Goal: Information Seeking & Learning: Learn about a topic

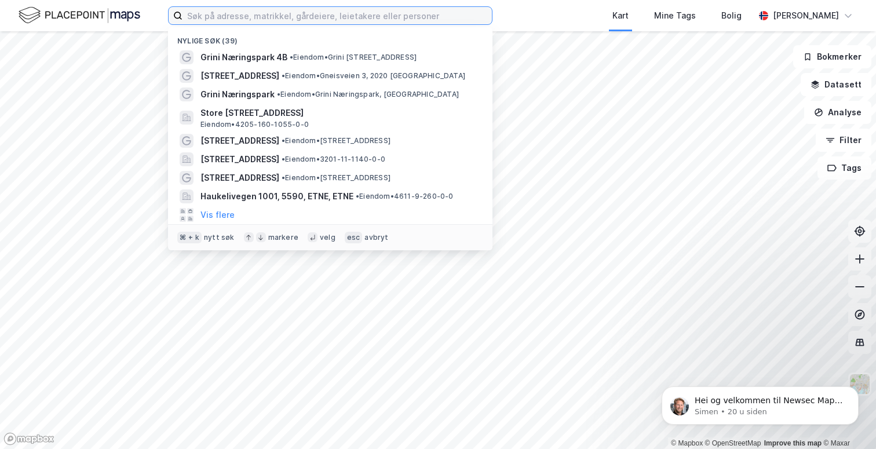
click at [249, 22] on input at bounding box center [336, 15] width 309 height 17
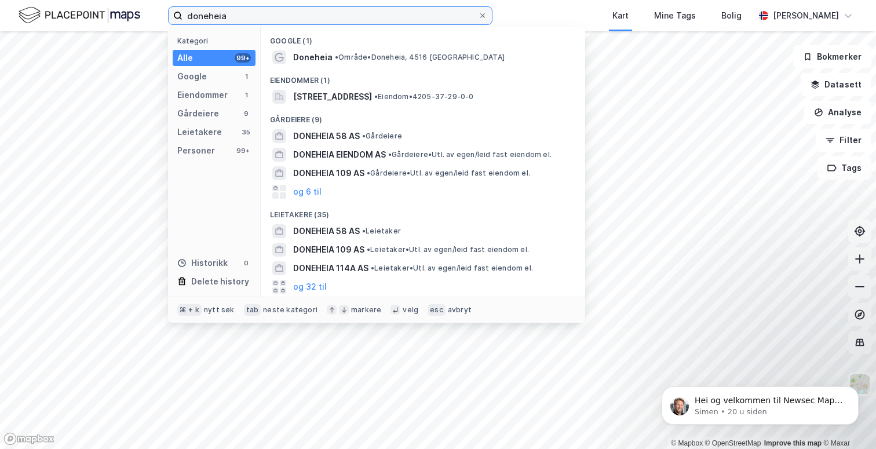
type input "Doneheia"
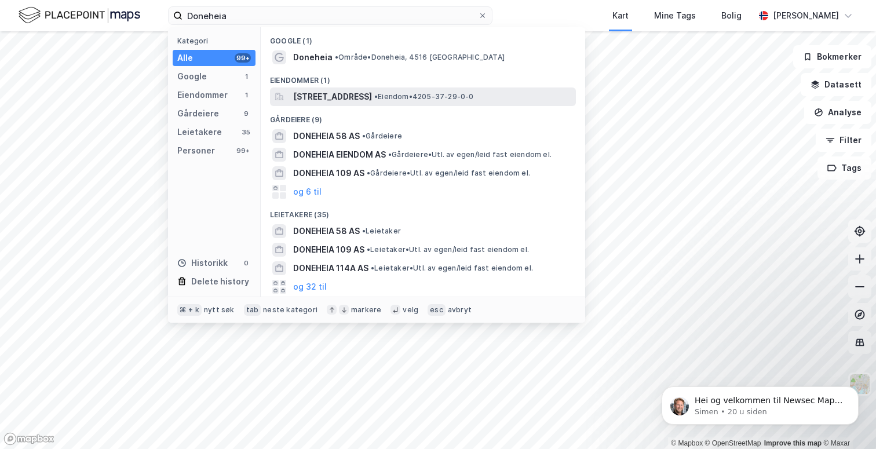
drag, startPoint x: 249, startPoint y: 22, endPoint x: 302, endPoint y: 99, distance: 94.0
click at [302, 99] on span "[STREET_ADDRESS]" at bounding box center [332, 97] width 79 height 14
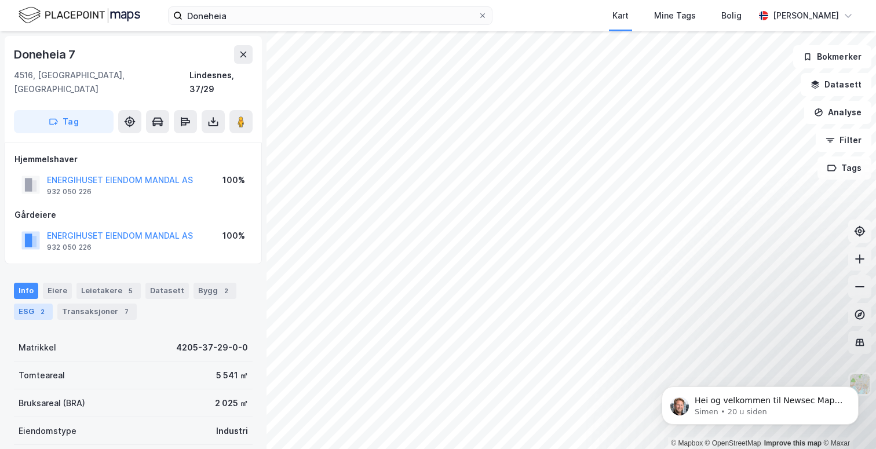
click at [41, 306] on div "2" at bounding box center [42, 312] width 12 height 12
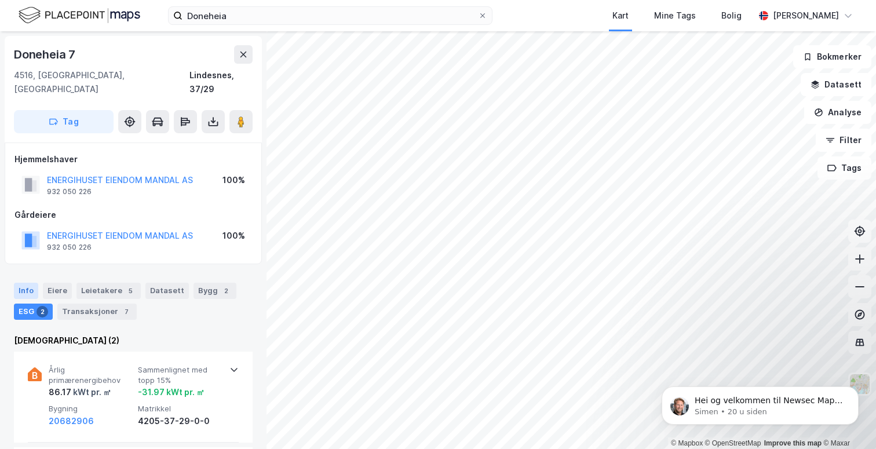
click at [34, 283] on div "Info" at bounding box center [26, 291] width 24 height 16
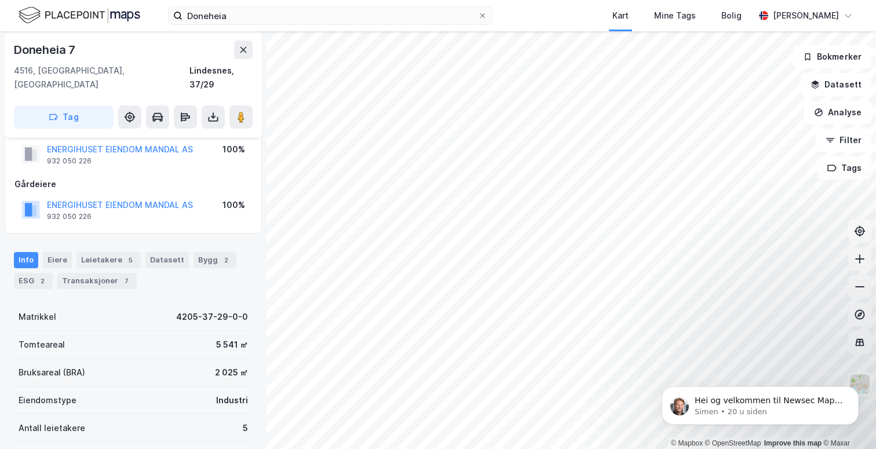
scroll to position [16, 0]
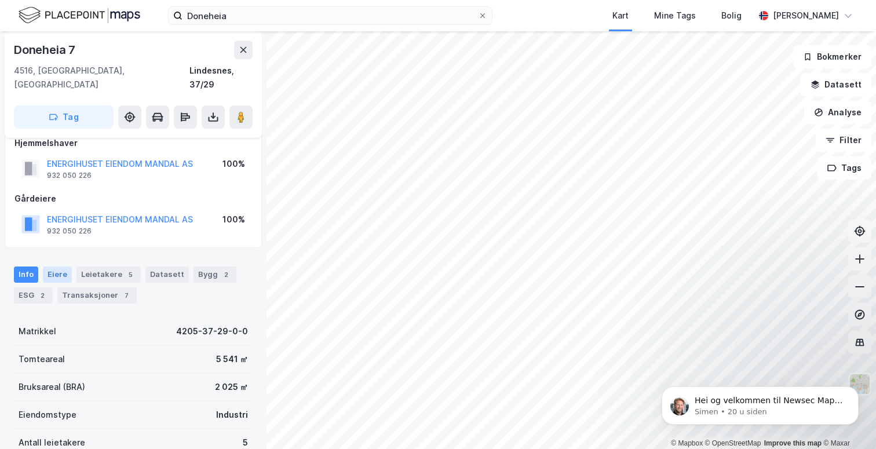
click at [55, 266] on div "Eiere" at bounding box center [57, 274] width 29 height 16
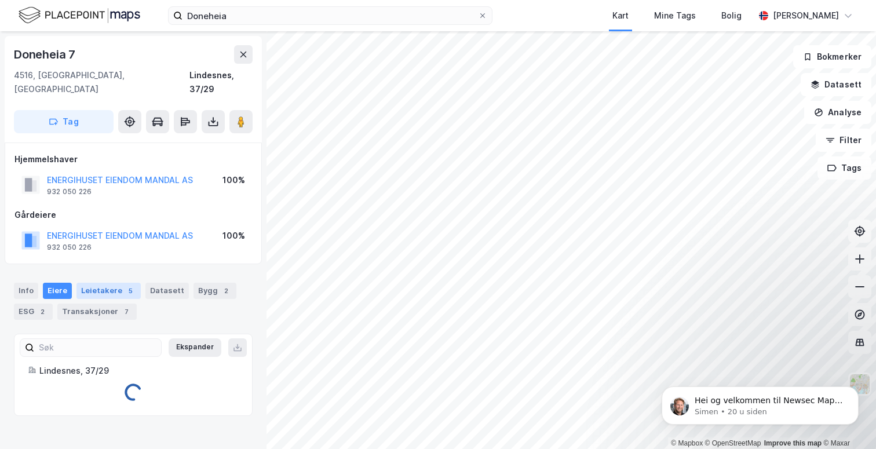
click at [102, 283] on div "Leietakere 5" at bounding box center [108, 291] width 64 height 16
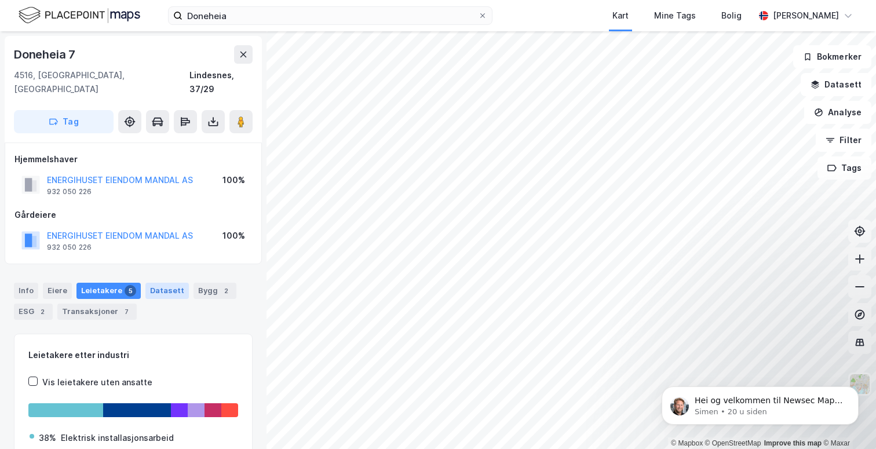
click at [151, 283] on div "Datasett" at bounding box center [166, 291] width 43 height 16
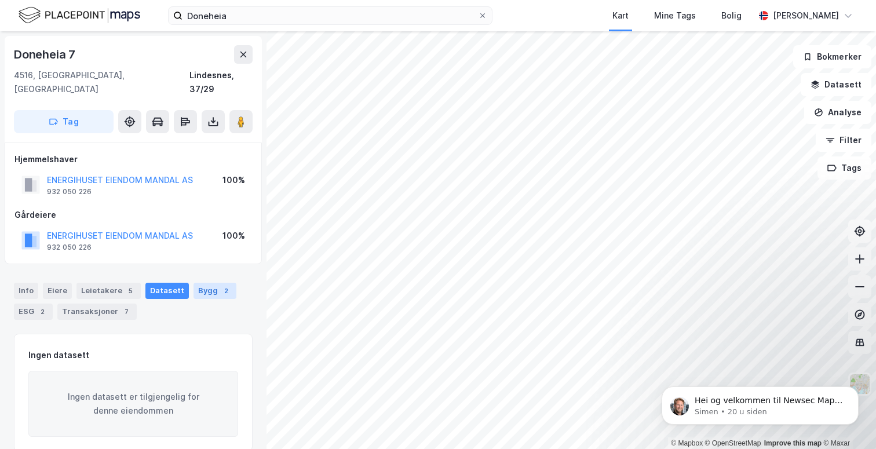
click at [201, 283] on div "Bygg 2" at bounding box center [214, 291] width 43 height 16
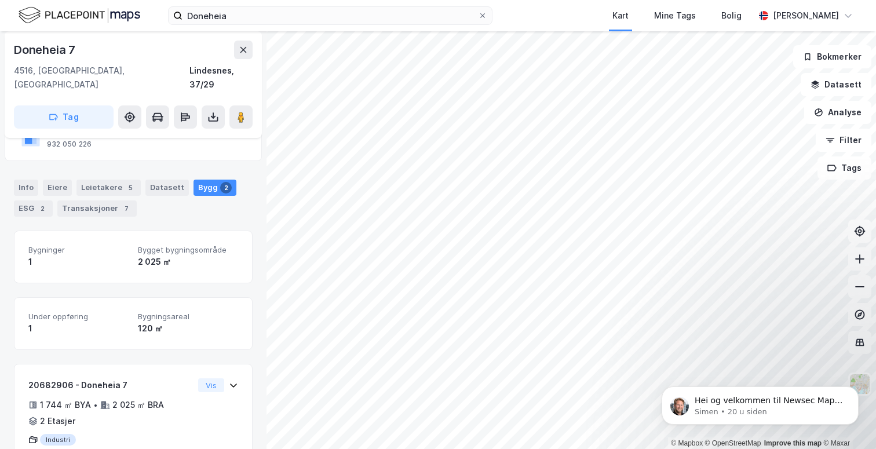
scroll to position [105, 0]
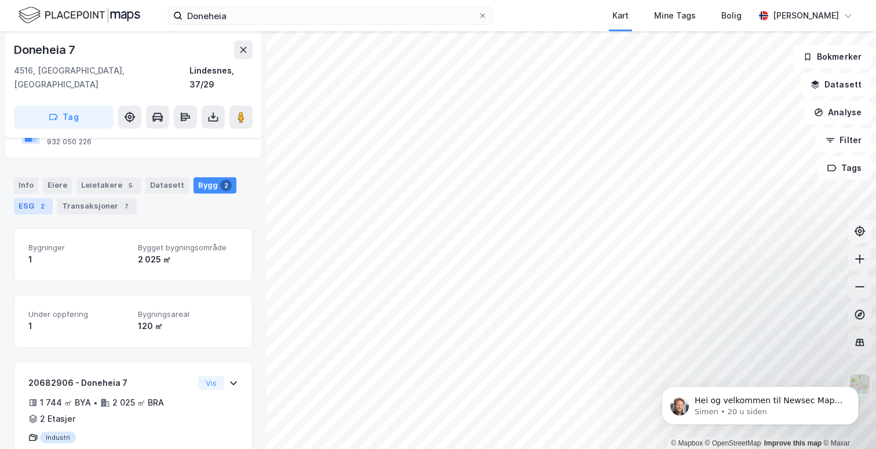
click at [27, 198] on div "ESG 2" at bounding box center [33, 206] width 39 height 16
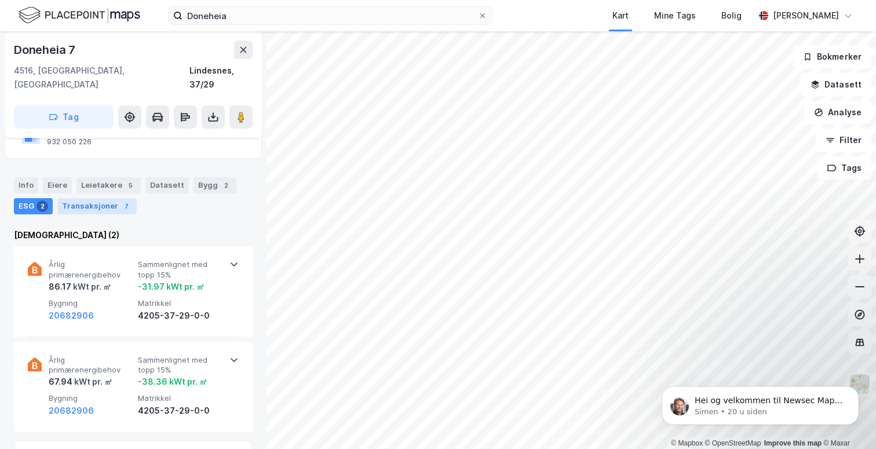
click at [104, 198] on div "Transaksjoner 7" at bounding box center [96, 206] width 79 height 16
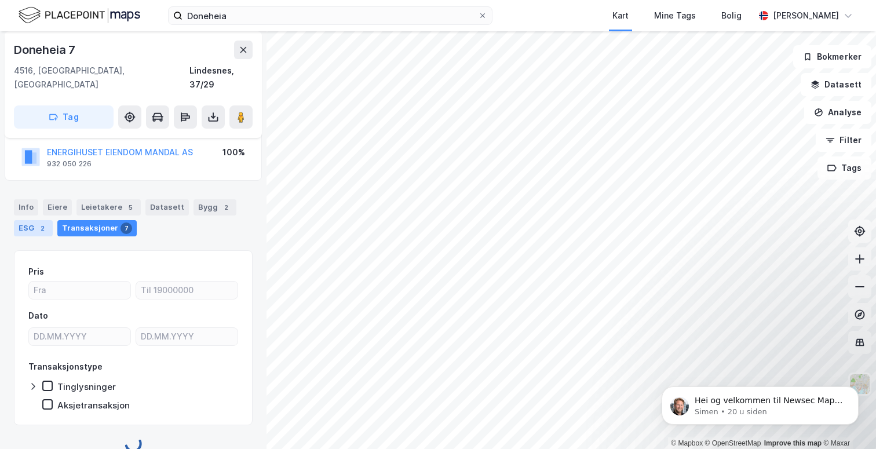
scroll to position [83, 0]
click at [28, 221] on div "ESG 2" at bounding box center [33, 229] width 39 height 16
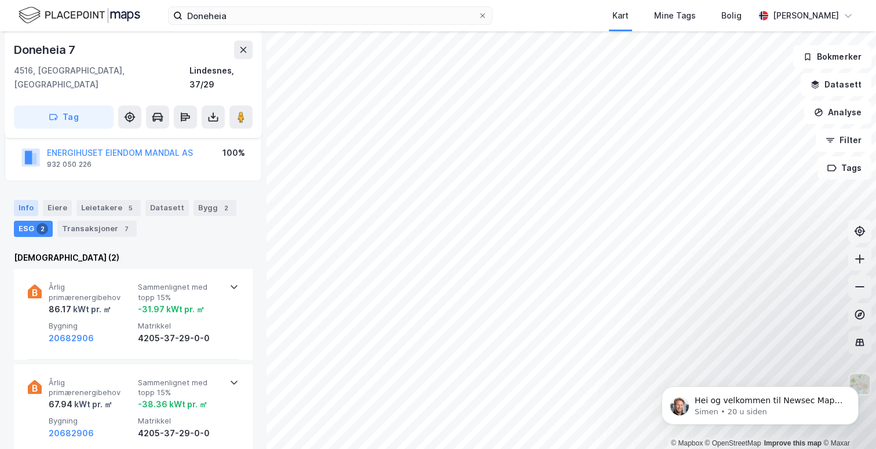
click at [25, 200] on div "Info" at bounding box center [26, 208] width 24 height 16
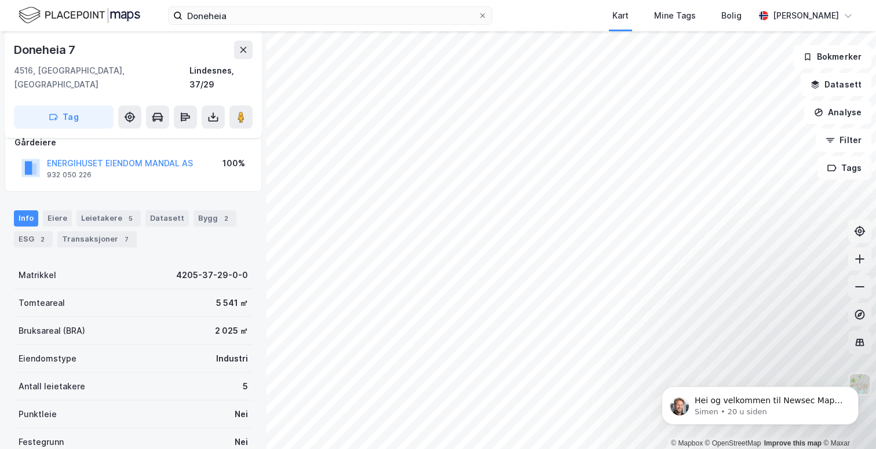
scroll to position [56, 0]
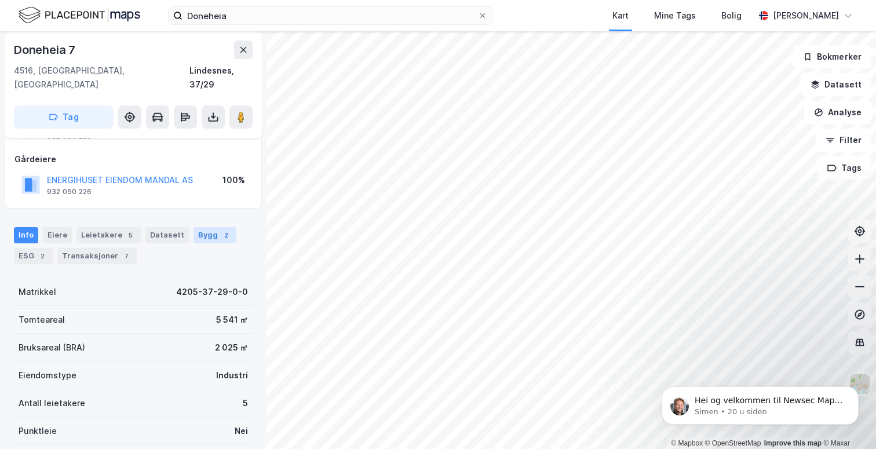
click at [208, 227] on div "Bygg 2" at bounding box center [214, 235] width 43 height 16
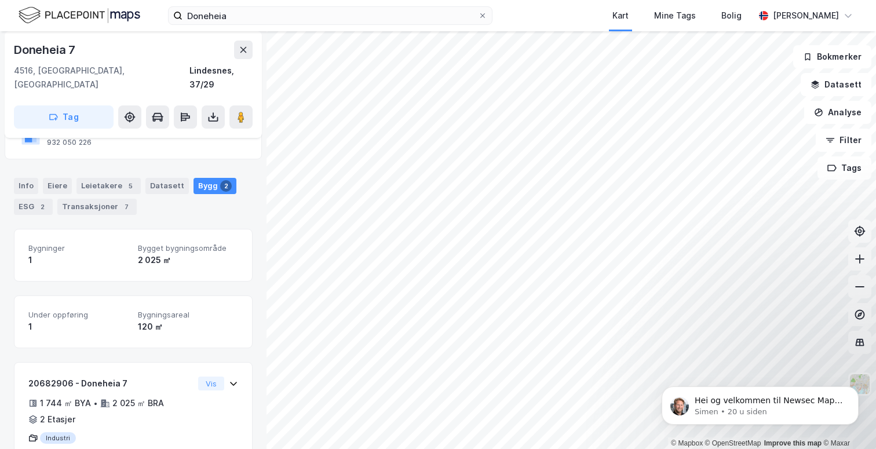
scroll to position [86, 0]
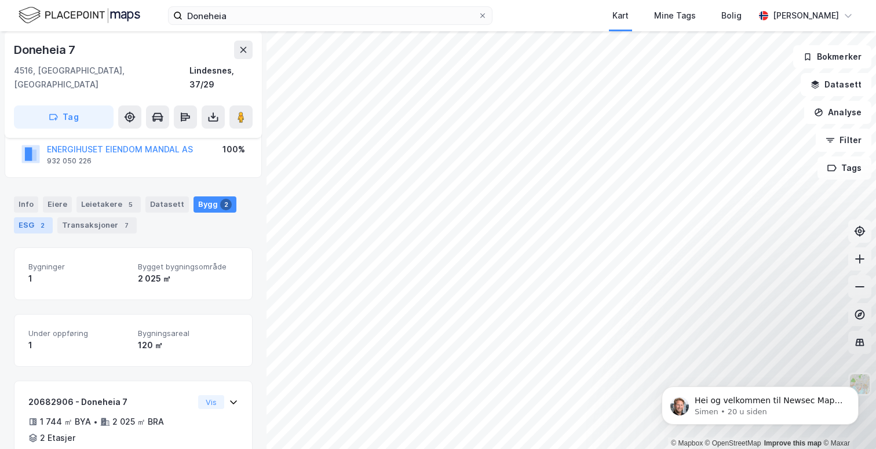
click at [28, 217] on div "ESG 2" at bounding box center [33, 225] width 39 height 16
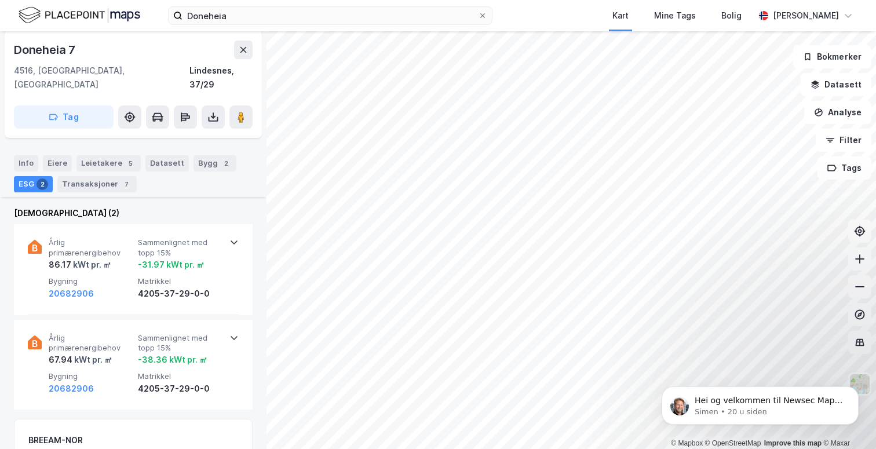
scroll to position [123, 0]
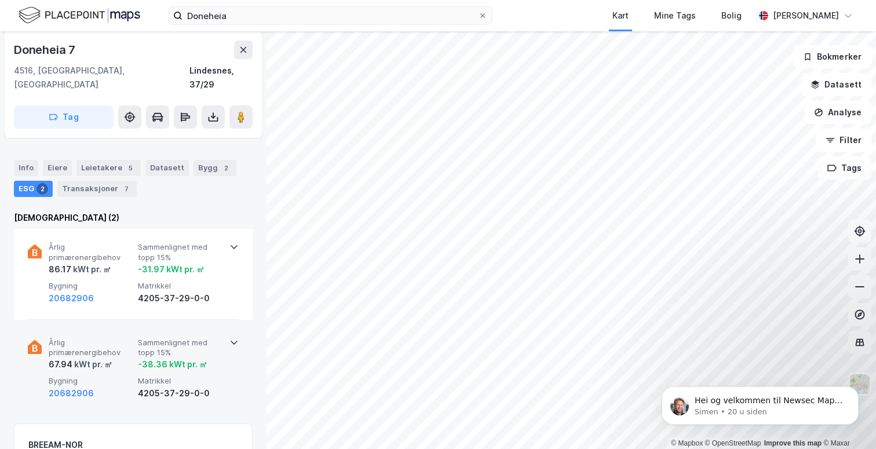
click at [68, 338] on span "Årlig primærenergibehov" at bounding box center [91, 348] width 85 height 20
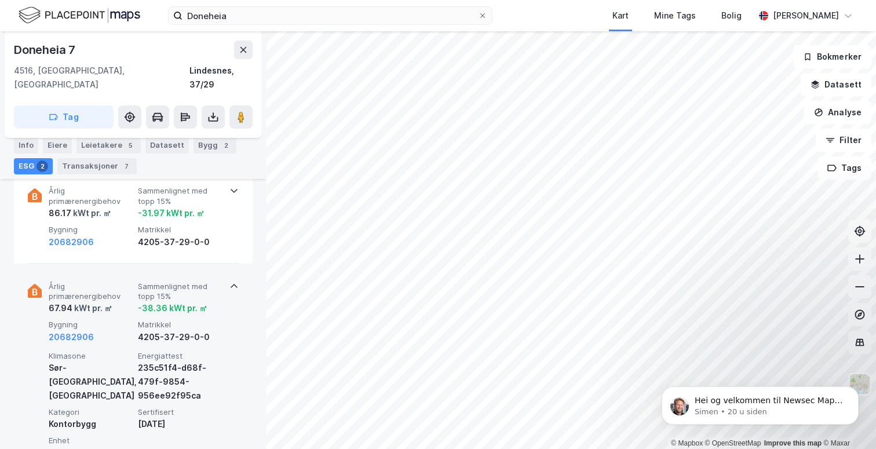
scroll to position [166, 0]
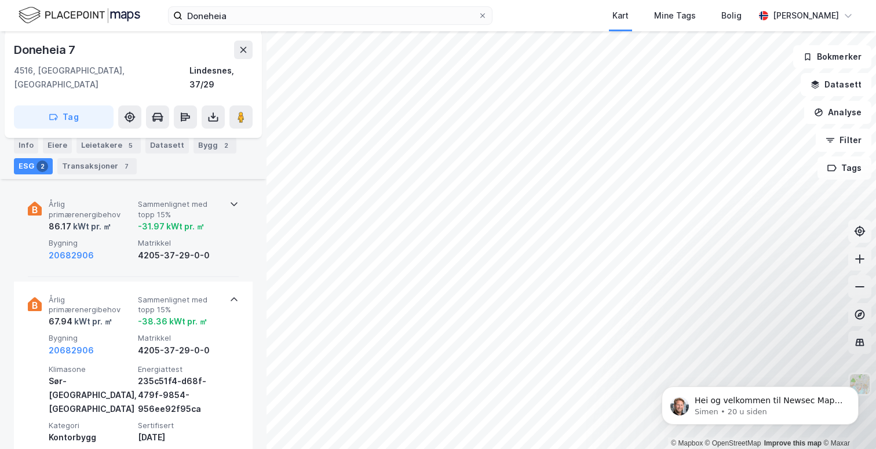
click at [76, 220] on div "kWt pr. ㎡" at bounding box center [91, 227] width 40 height 14
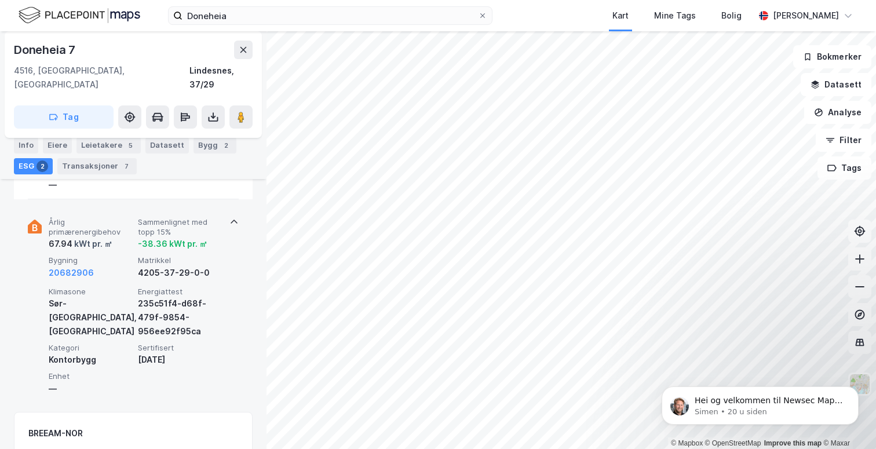
scroll to position [328, 0]
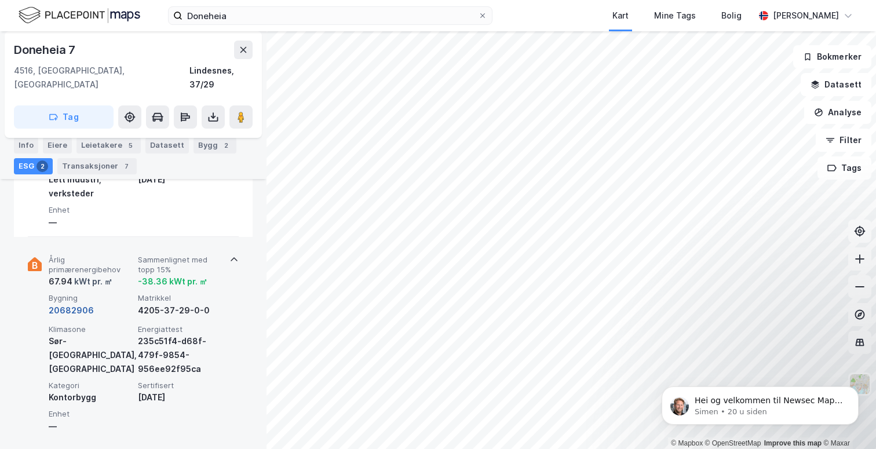
click at [60, 304] on button "20682906" at bounding box center [71, 311] width 45 height 14
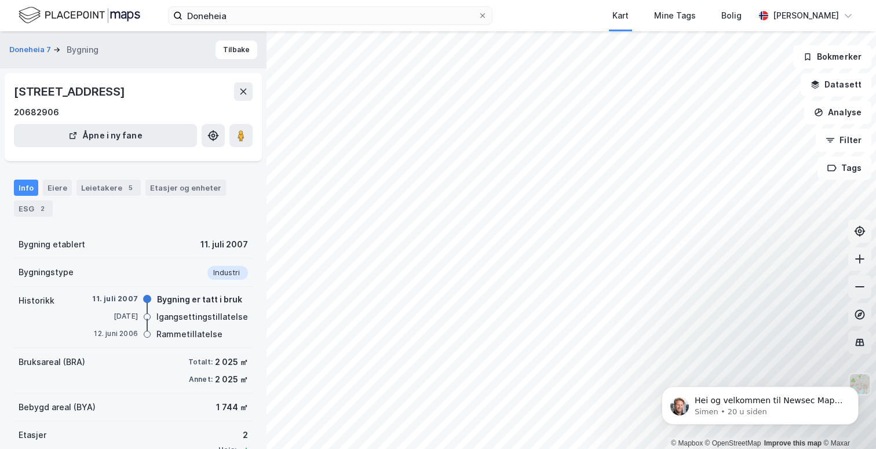
scroll to position [67, 0]
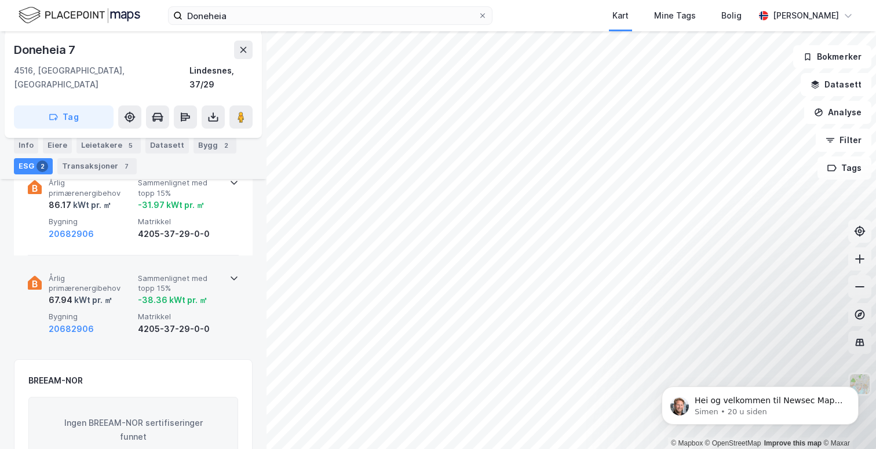
scroll to position [192, 0]
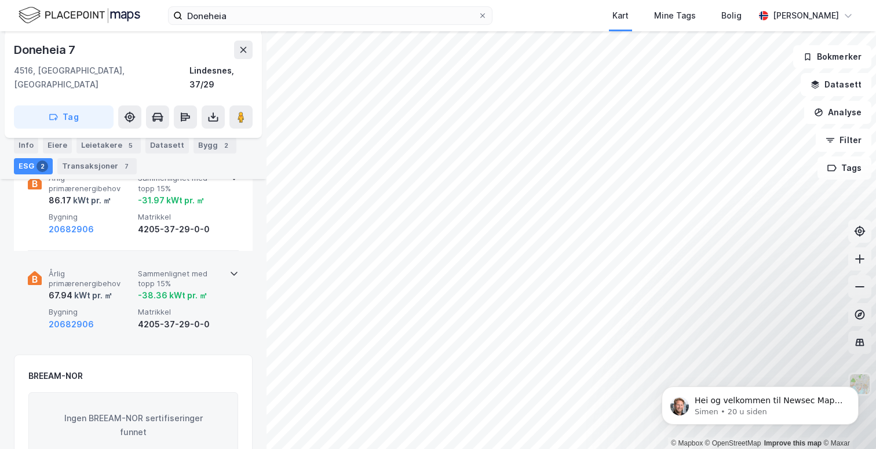
click at [232, 269] on icon at bounding box center [233, 273] width 9 height 9
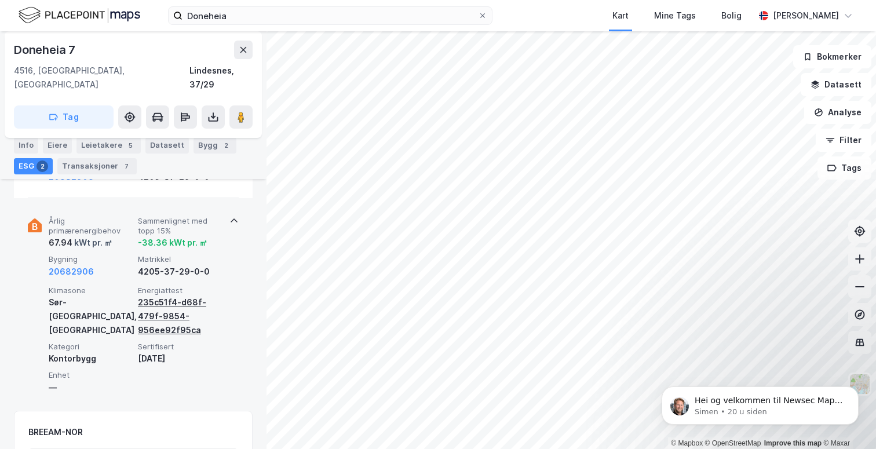
scroll to position [283, 0]
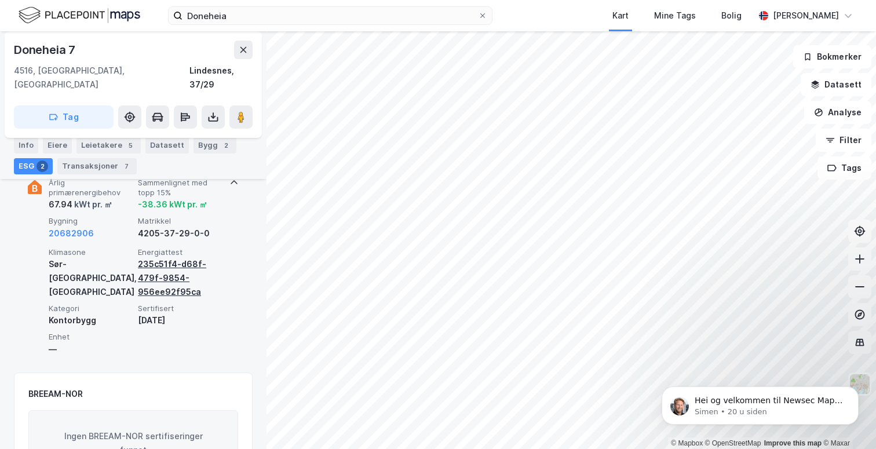
click at [152, 259] on div "235c51f4-d68f-479f-9854-956ee92f95ca" at bounding box center [180, 278] width 85 height 42
click at [152, 257] on div "235c51f4-d68f-479f-9854-956ee92f95ca" at bounding box center [180, 278] width 85 height 42
click at [169, 266] on div "235c51f4-d68f-479f-9854-956ee92f95ca" at bounding box center [180, 278] width 85 height 42
click at [165, 257] on div "235c51f4-d68f-479f-9854-956ee92f95ca" at bounding box center [180, 278] width 85 height 42
click at [149, 257] on div "235c51f4-d68f-479f-9854-956ee92f95ca" at bounding box center [180, 278] width 85 height 42
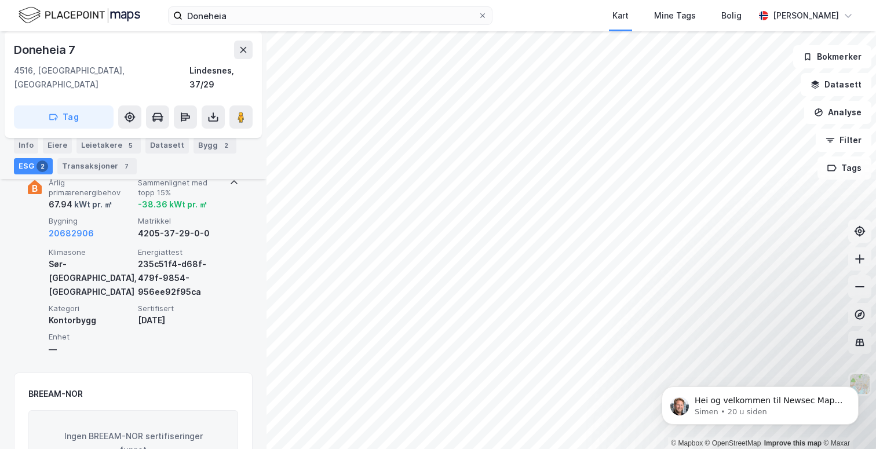
click at [149, 257] on div "235c51f4-d68f-479f-9854-956ee92f95ca" at bounding box center [180, 278] width 85 height 42
click at [211, 117] on icon at bounding box center [214, 119] width 10 height 5
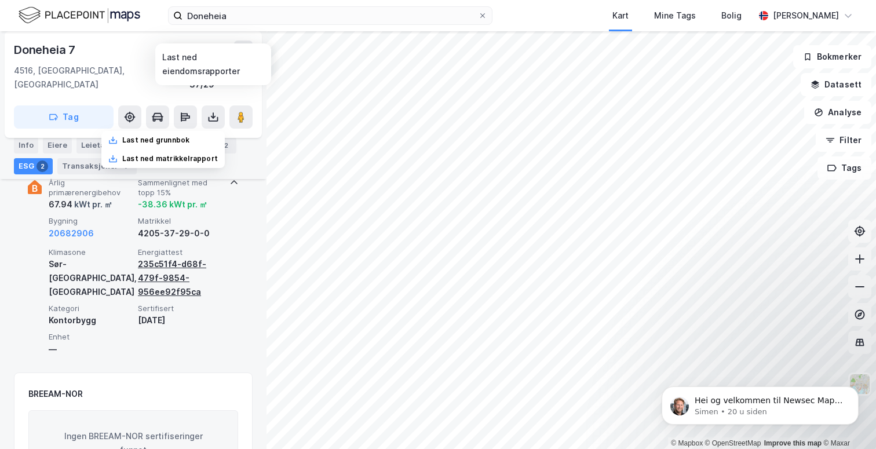
click at [176, 273] on div "235c51f4-d68f-479f-9854-956ee92f95ca" at bounding box center [180, 278] width 85 height 42
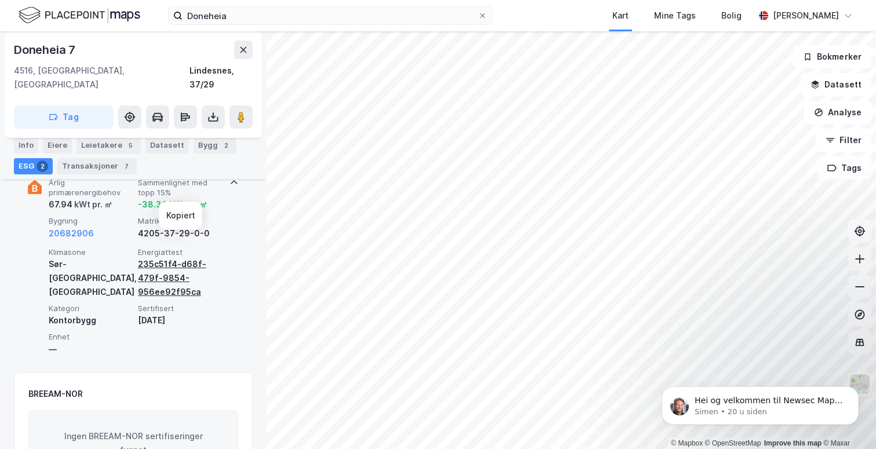
click at [171, 264] on div "235c51f4-d68f-479f-9854-956ee92f95ca" at bounding box center [180, 278] width 85 height 42
click at [154, 257] on div "235c51f4-d68f-479f-9854-956ee92f95ca" at bounding box center [180, 278] width 85 height 42
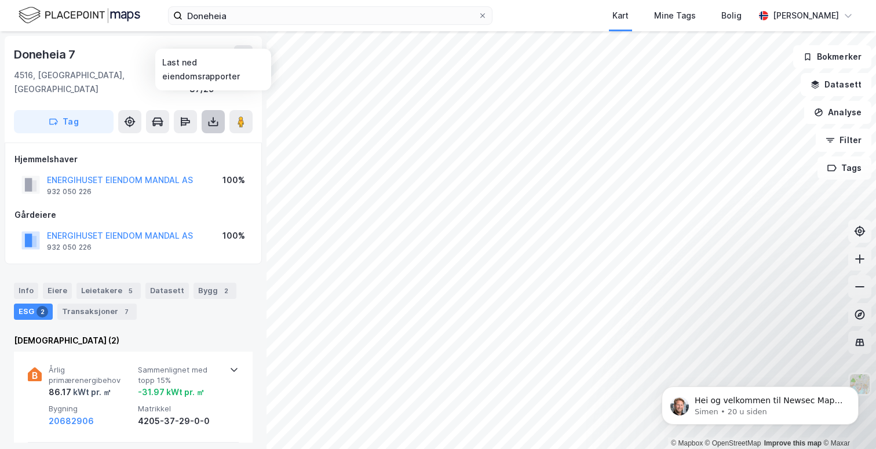
scroll to position [0, 0]
